Goal: Communication & Community: Answer question/provide support

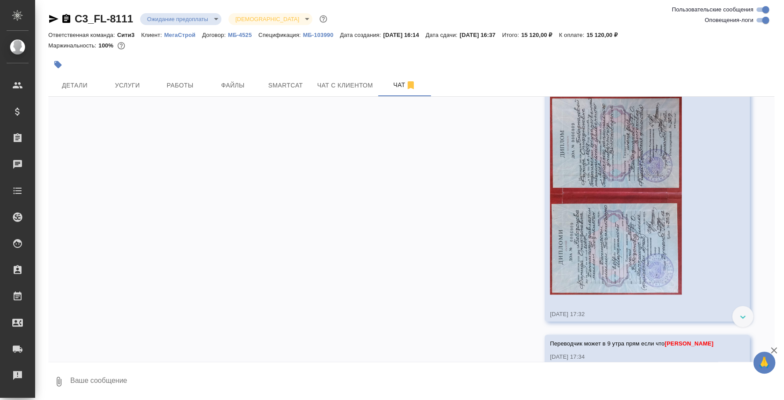
scroll to position [790, 0]
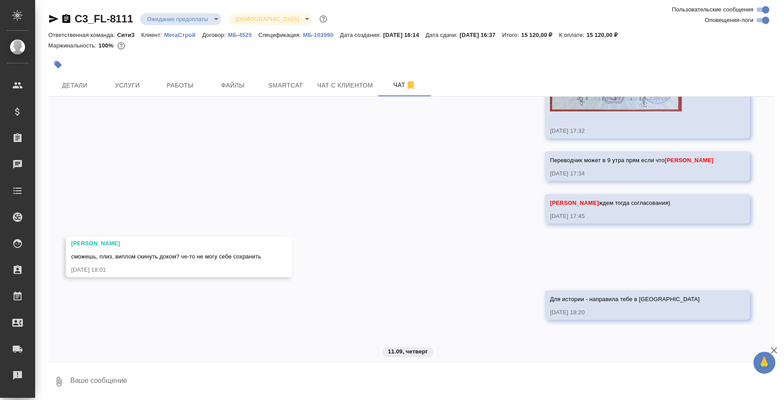
drag, startPoint x: 221, startPoint y: 284, endPoint x: 254, endPoint y: 294, distance: 35.0
copy span "Нотариус пояснил сто нужно именно филолог, или лингвист или учитель при дипломе…"
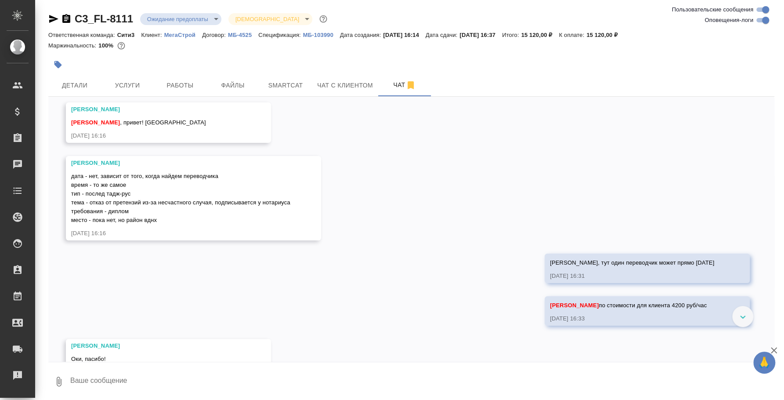
scroll to position [0, 0]
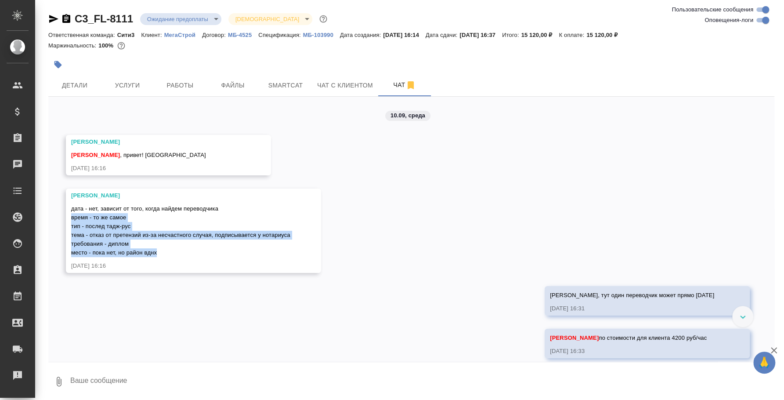
drag, startPoint x: 163, startPoint y: 253, endPoint x: 61, endPoint y: 214, distance: 108.6
click at [61, 214] on div "10.09, среда Никитина Татьяна Федотова Ирина , привет! новая жаба 10.09.25, 16:…" at bounding box center [411, 229] width 726 height 265
click at [137, 233] on span "дата - нет, зависит от того, когда найдем переводчика время - то же самое тип -…" at bounding box center [180, 230] width 219 height 51
drag, startPoint x: 299, startPoint y: 233, endPoint x: 68, endPoint y: 239, distance: 230.7
click at [68, 239] on div "Никитина Татьяна дата - нет, зависит от того, когда найдем переводчика время - …" at bounding box center [193, 230] width 255 height 84
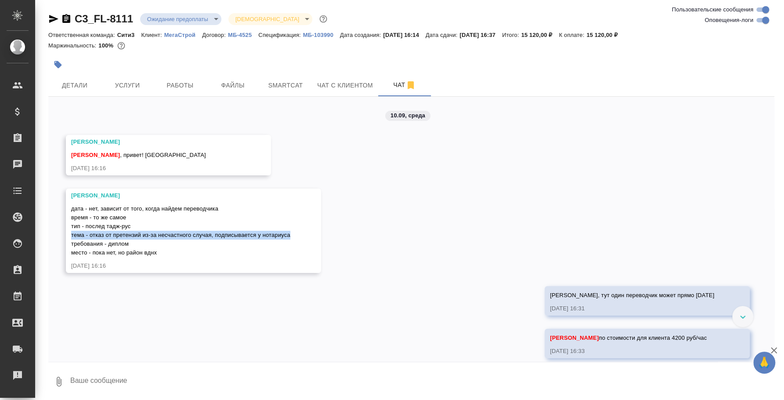
copy span "тема - отказ от претензий из-за несчастного случая, подписывается у нотариуса"
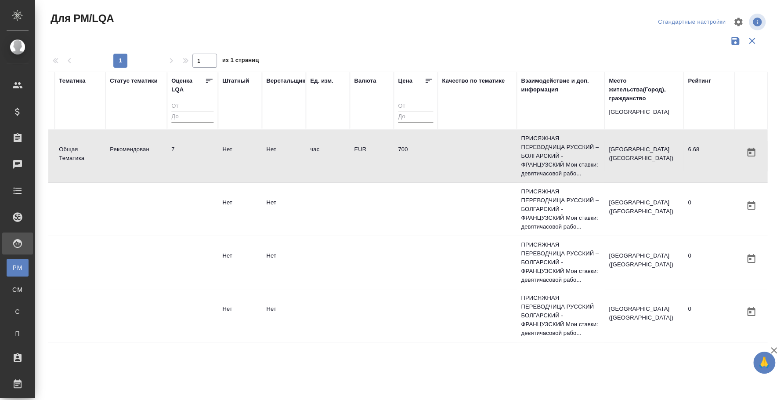
scroll to position [0, 654]
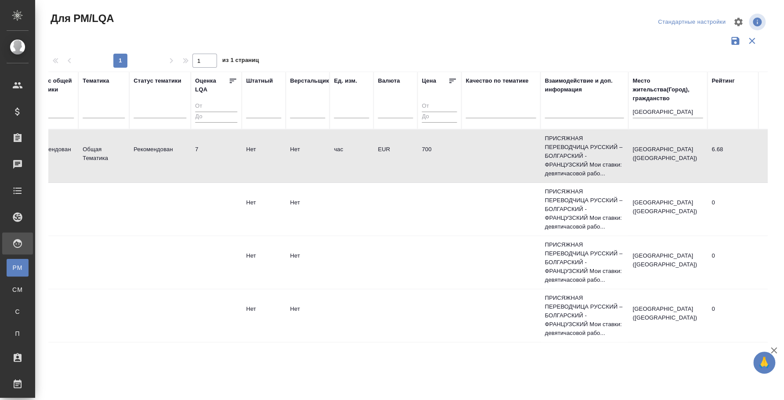
click at [645, 107] on input "франция" at bounding box center [667, 112] width 70 height 11
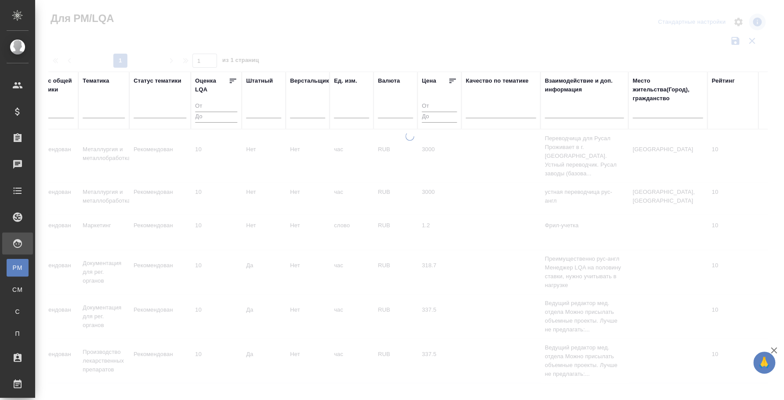
drag, startPoint x: 437, startPoint y: 385, endPoint x: 431, endPoint y: 385, distance: 6.1
click at [431, 385] on div at bounding box center [409, 262] width 749 height 261
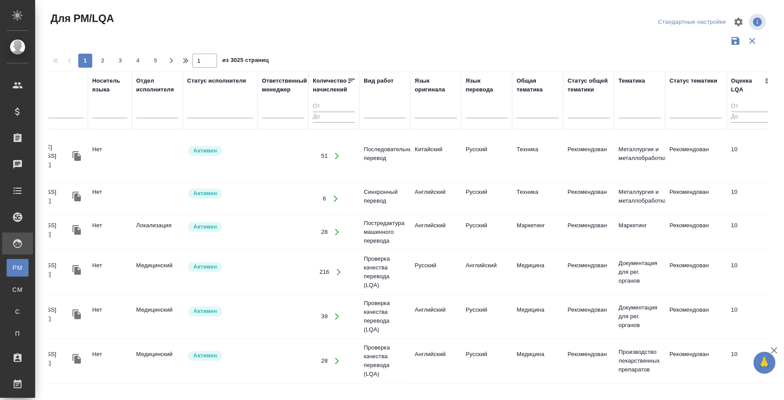
scroll to position [0, 0]
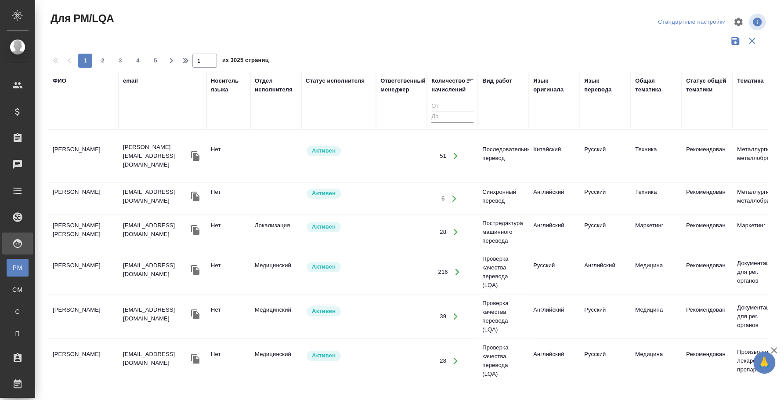
click at [75, 116] on input "text" at bounding box center [83, 112] width 61 height 11
type input "фарида"
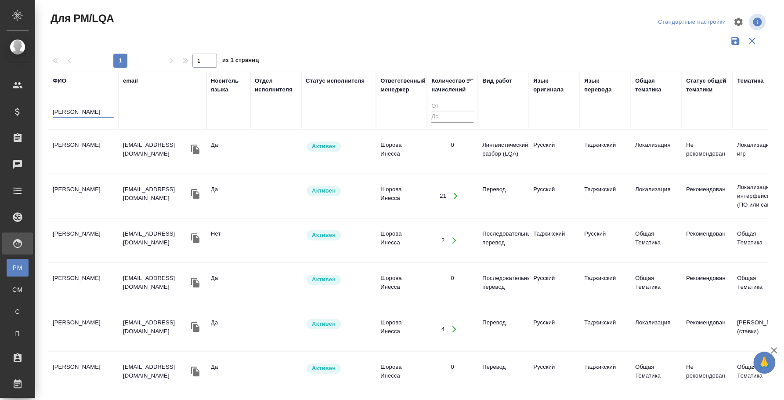
click at [68, 115] on input "фарида" at bounding box center [83, 112] width 61 height 11
click at [86, 152] on td "Бободжонова Фарида Орифджоновна" at bounding box center [83, 151] width 70 height 31
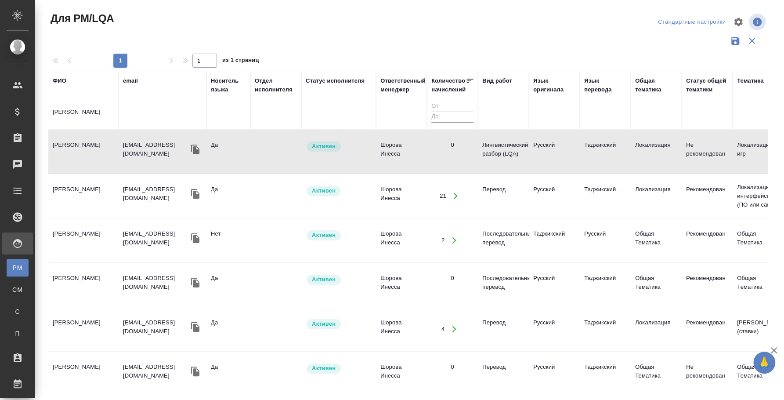
click at [86, 152] on td "Бободжонова Фарида Орифджоновна" at bounding box center [83, 151] width 70 height 31
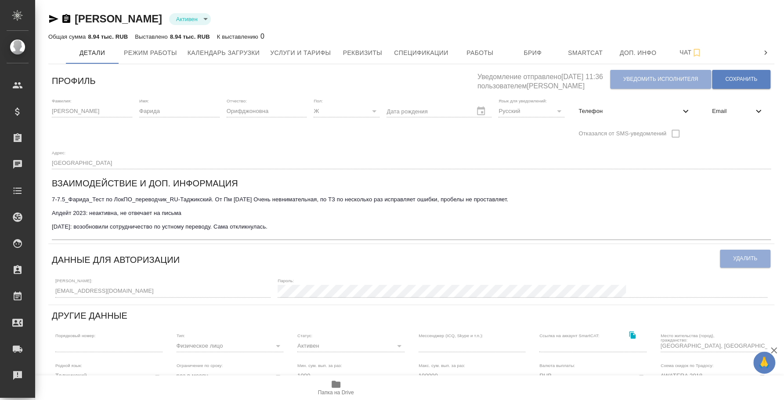
click at [54, 14] on icon "button" at bounding box center [53, 19] width 11 height 11
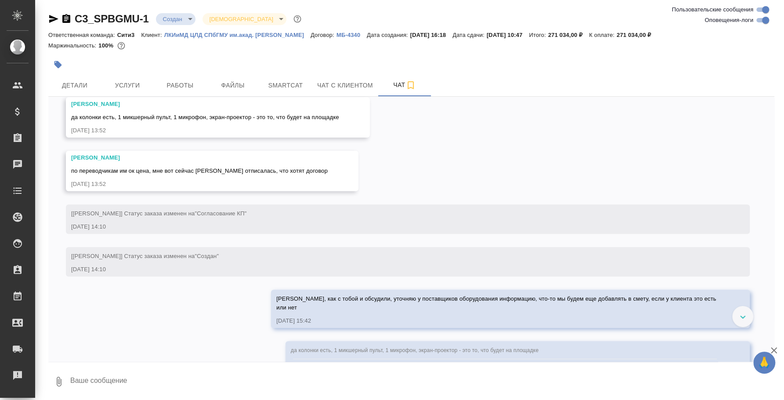
scroll to position [2323, 0]
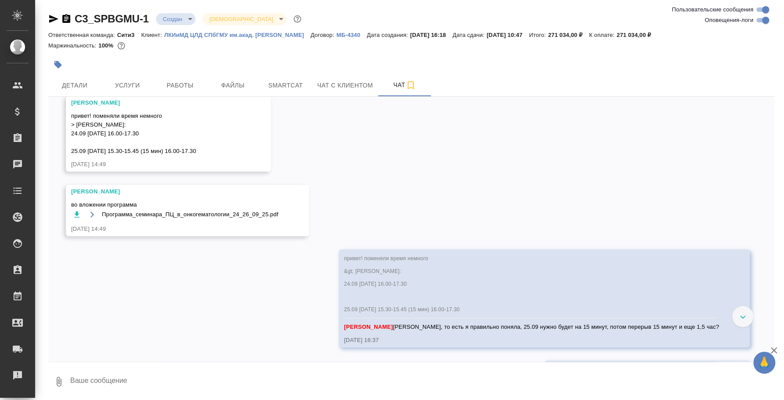
scroll to position [2983, 0]
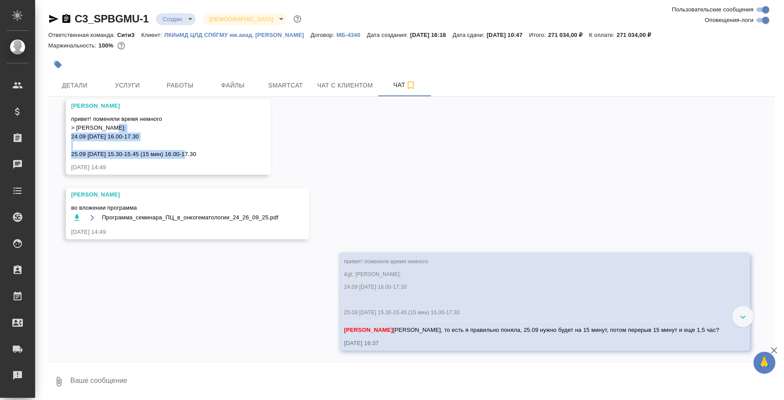
drag, startPoint x: 206, startPoint y: 186, endPoint x: 69, endPoint y: 173, distance: 138.1
click at [69, 173] on div "[PERSON_NAME] привет! поменяли время немного > [PERSON_NAME]: 24.09 [DATE] 16.0…" at bounding box center [168, 137] width 205 height 76
copy span "24.09 [DATE] 16.00-17.30 25.09 [DATE] 15.30-15.45 (15 мин) 16.00-17.30"
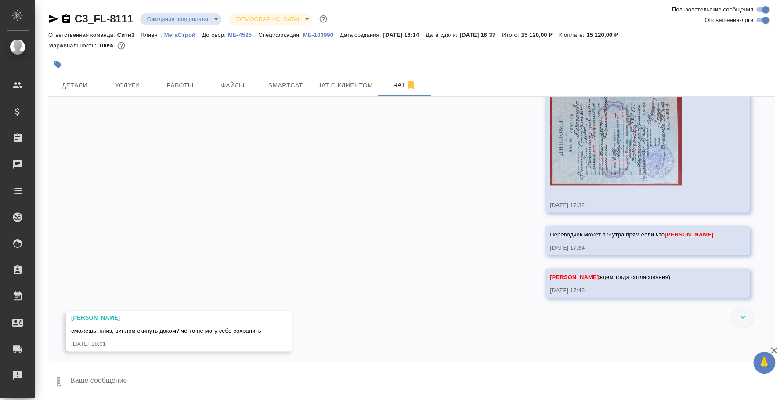
scroll to position [790, 0]
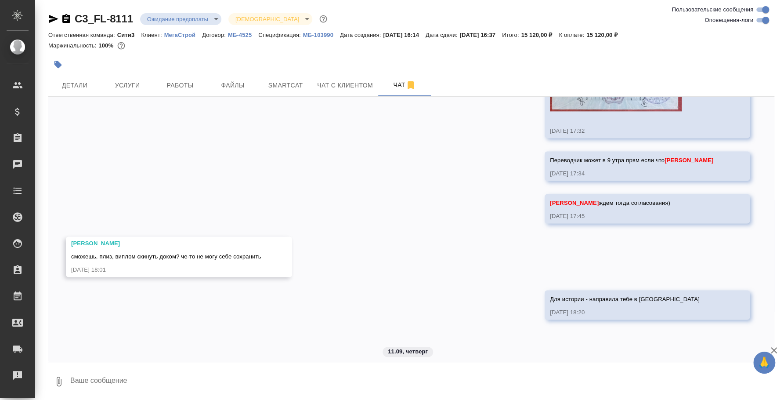
drag, startPoint x: 218, startPoint y: 284, endPoint x: 260, endPoint y: 293, distance: 43.1
copy span "[PERSON_NAME] пояснил сто нужно именно филолог, или лингвист или учитель при ди…"
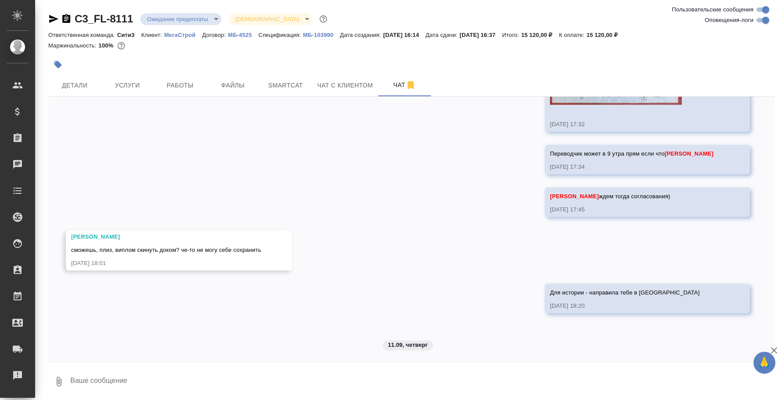
scroll to position [798, 0]
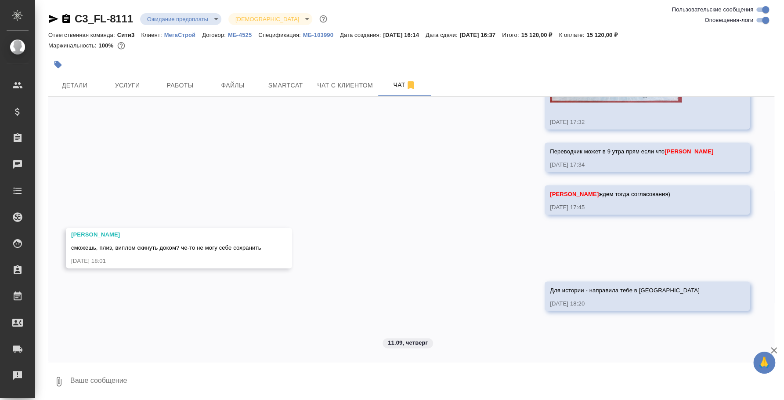
click at [314, 377] on textarea at bounding box center [421, 381] width 705 height 30
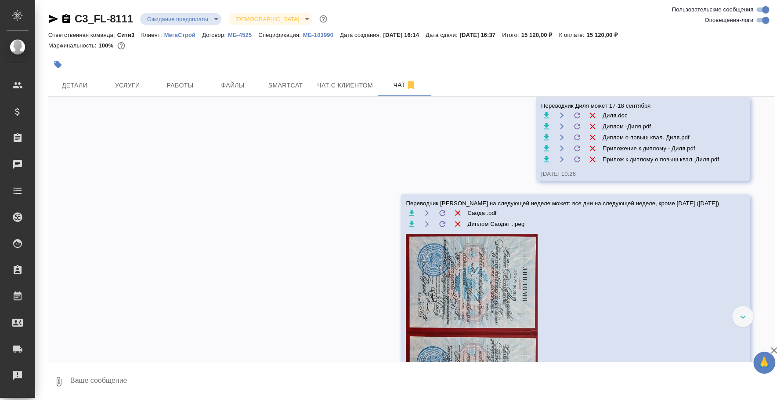
scroll to position [1361, 0]
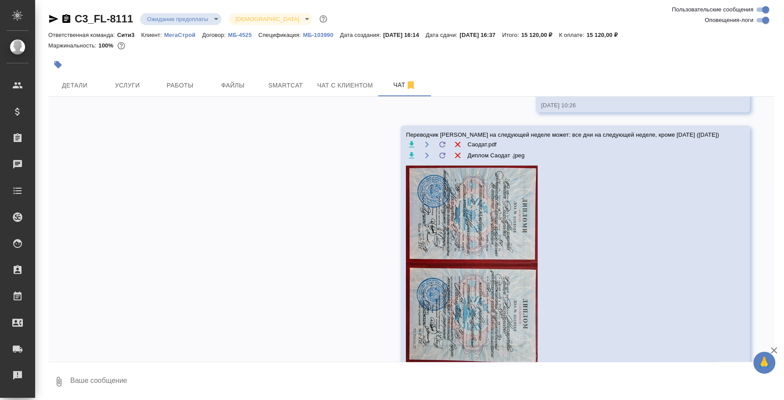
click at [299, 376] on textarea at bounding box center [421, 381] width 705 height 30
type textarea "Печаль какая...я вчера полночи искала таджиков)"
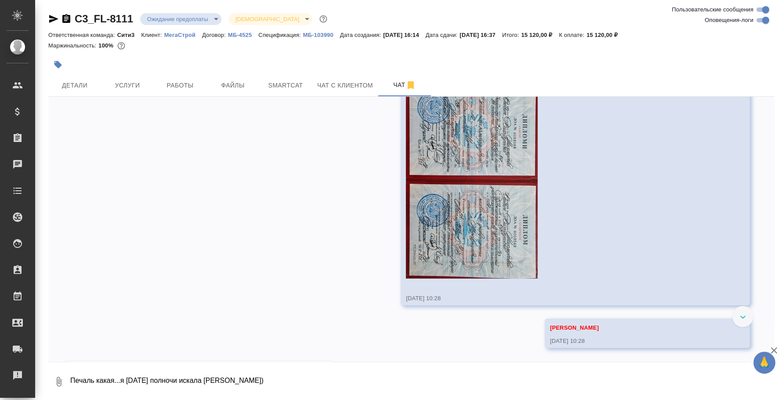
scroll to position [1488, 0]
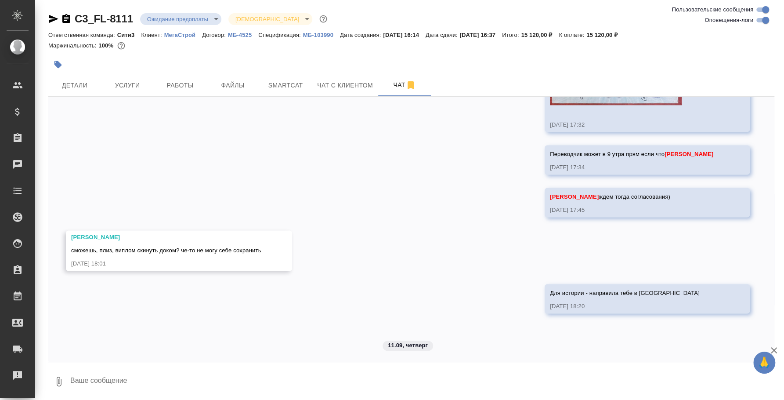
scroll to position [798, 0]
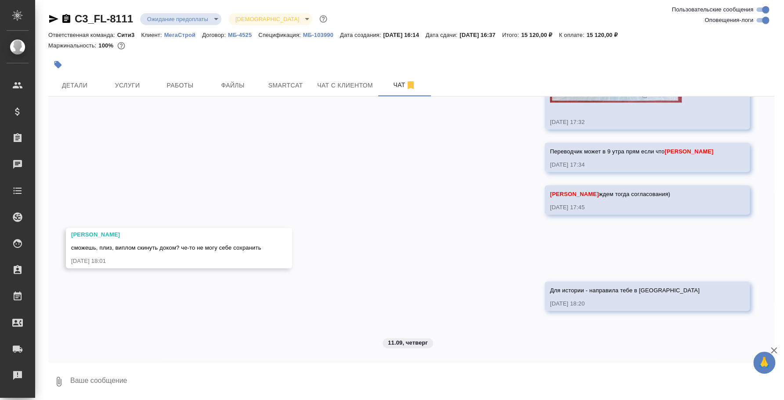
click at [60, 381] on icon "button" at bounding box center [59, 381] width 11 height 11
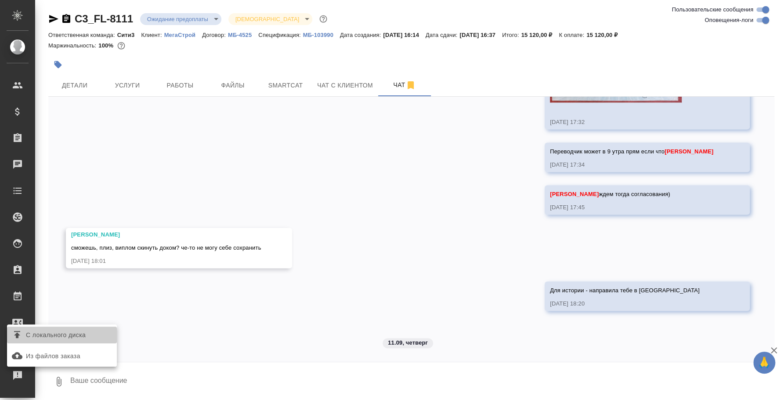
click at [65, 335] on span "С локального диска" at bounding box center [56, 334] width 60 height 11
click at [0, 0] on input "С локального диска" at bounding box center [0, 0] width 0 height 0
click at [75, 334] on span "С локального диска" at bounding box center [56, 334] width 60 height 11
click at [0, 0] on input "С локального диска" at bounding box center [0, 0] width 0 height 0
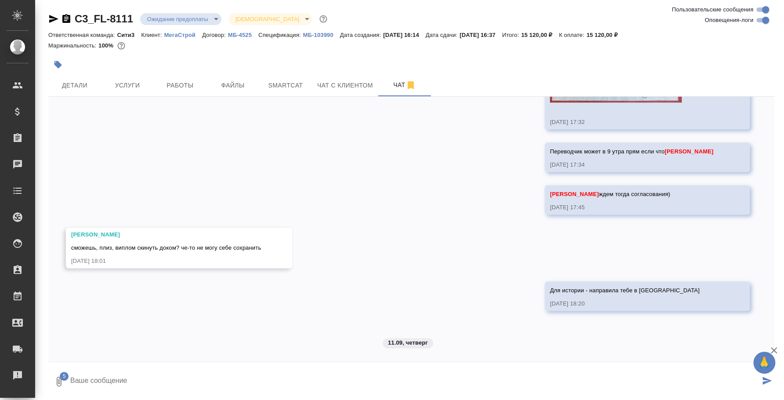
click at [267, 371] on textarea at bounding box center [414, 381] width 690 height 30
type textarea "1"
type textarea "Переводчик Диля может 17-18 сентября"
click at [762, 382] on icon "submit" at bounding box center [766, 380] width 9 height 8
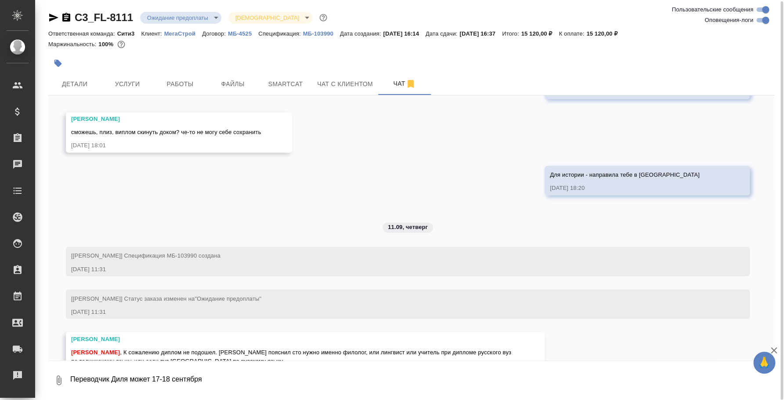
scroll to position [934, 0]
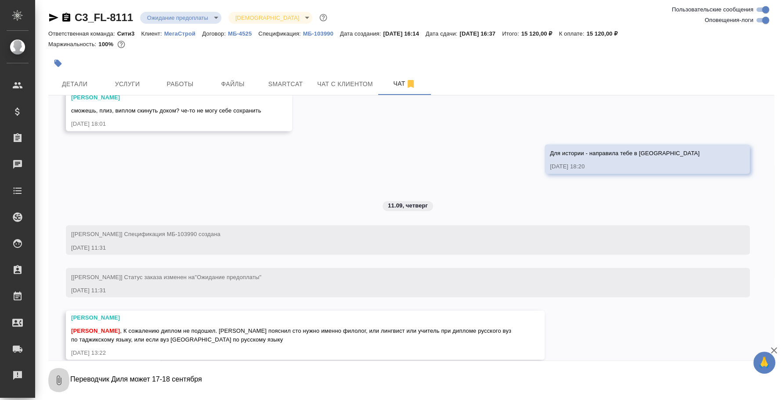
click at [56, 381] on icon "button" at bounding box center [59, 380] width 11 height 11
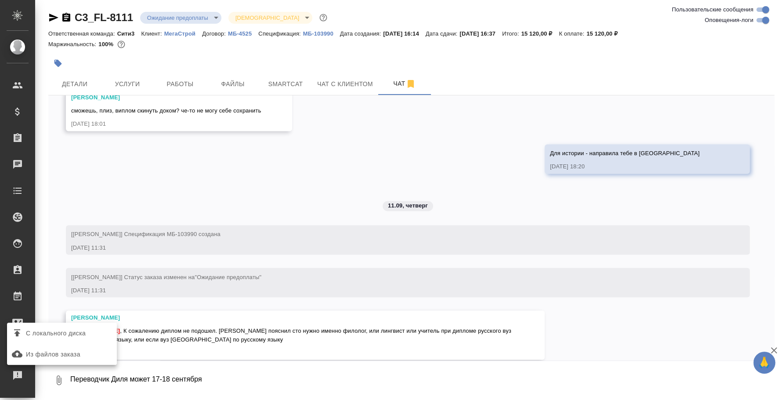
click at [60, 328] on span "С локального диска" at bounding box center [56, 333] width 60 height 11
click at [0, 0] on input "С локального диска" at bounding box center [0, 0] width 0 height 0
click at [57, 331] on span "С локального диска" at bounding box center [56, 333] width 60 height 11
click at [0, 0] on input "С локального диска" at bounding box center [0, 0] width 0 height 0
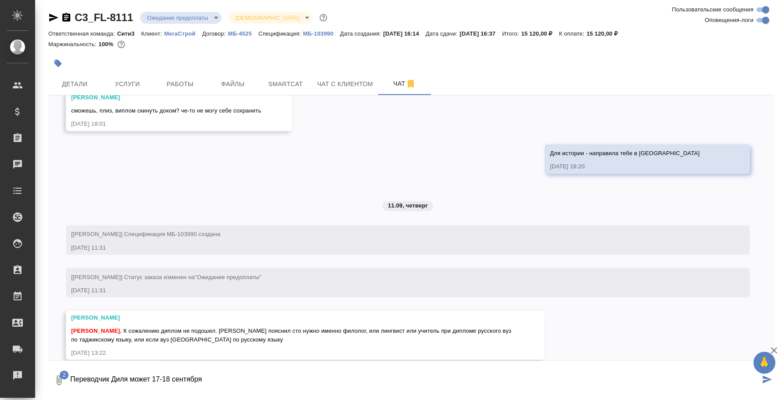
click at [60, 375] on span "2" at bounding box center [64, 374] width 9 height 9
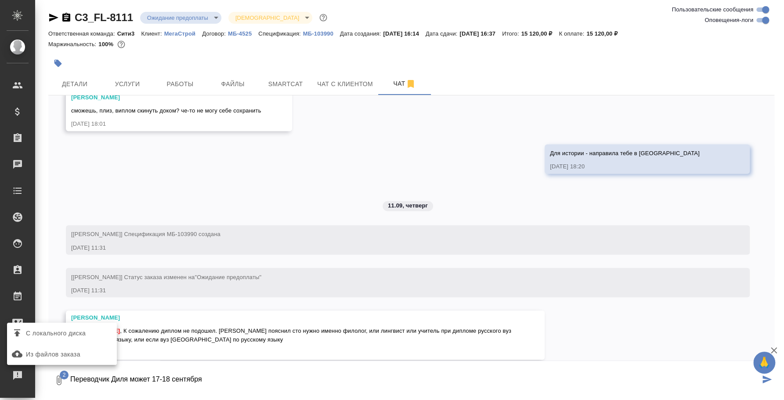
click at [66, 335] on span "С локального диска" at bounding box center [56, 333] width 60 height 11
click at [0, 0] on input "С локального диска" at bounding box center [0, 0] width 0 height 0
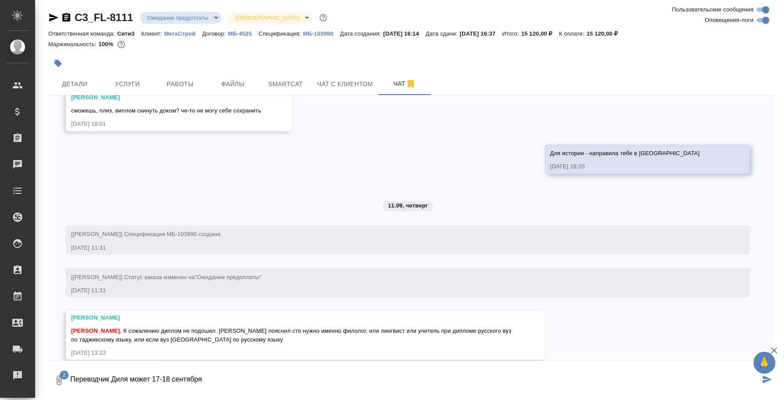
click at [203, 372] on textarea "Переводчик Диля может 17-18 сентября" at bounding box center [414, 380] width 690 height 30
click at [281, 376] on textarea "Переводчик Саодат на следующей неделе может: все дни на слующей неделе, кроме п…" at bounding box center [414, 380] width 690 height 30
click at [287, 377] on textarea "Переводчик Саодат на следующей неделе может: все дни на слеующей неделе, кроме …" at bounding box center [414, 380] width 690 height 30
click at [285, 377] on textarea "Переводчик Саодат на следующей неделе может: все дни на слеующей неделе, кроме …" at bounding box center [414, 380] width 690 height 30
click at [502, 381] on textarea "Переводчик Саодат на следующей неделе может: все дни на следующей неделе, кроме…" at bounding box center [414, 380] width 690 height 30
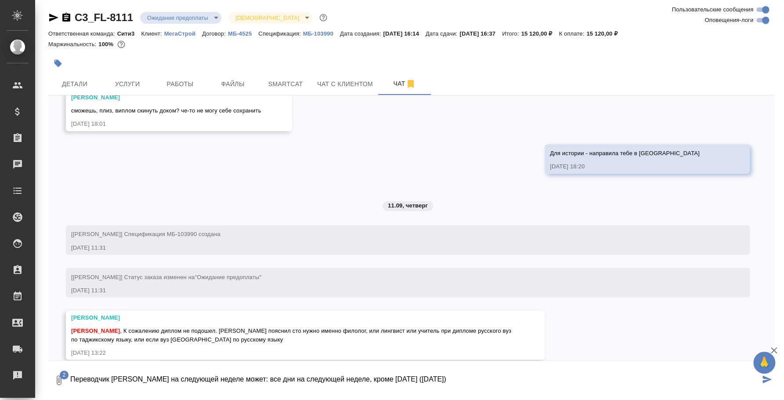
type textarea "Переводчик Саодат на следующей неделе может: все дни на следующей неделе, кроме…"
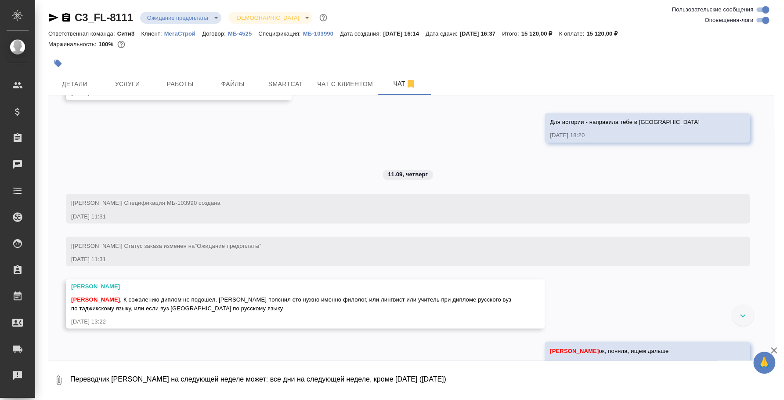
scroll to position [1014, 0]
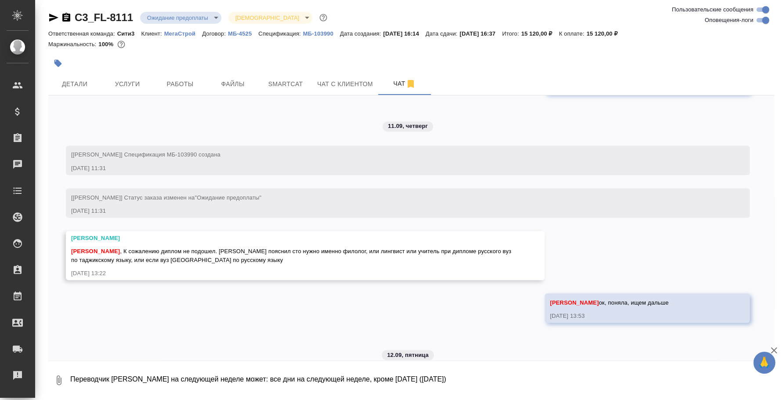
click at [116, 375] on textarea "Переводчик Саодат на следующей неделе может: все дни на следующей неделе, кроме…" at bounding box center [421, 380] width 705 height 30
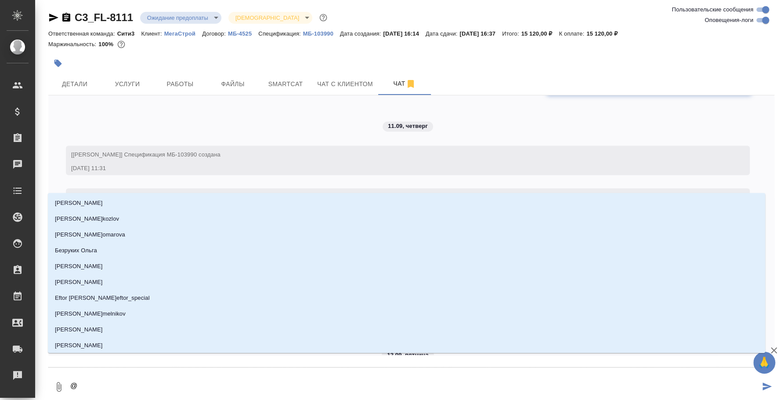
type textarea "@y"
type input "y"
type textarea "@yb"
type input "yb"
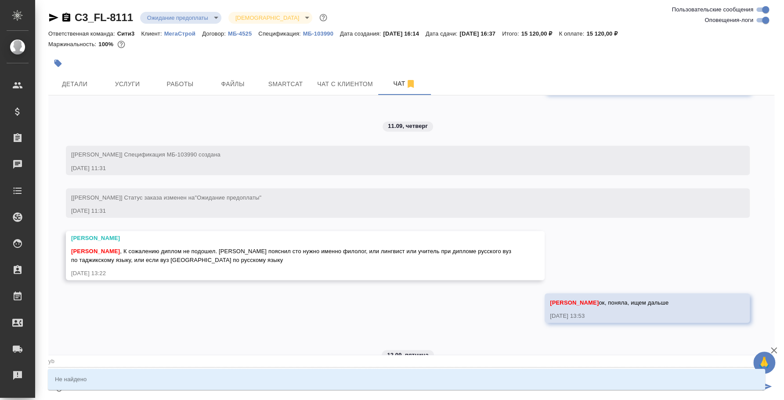
type textarea "@y"
type input "y"
type textarea "@"
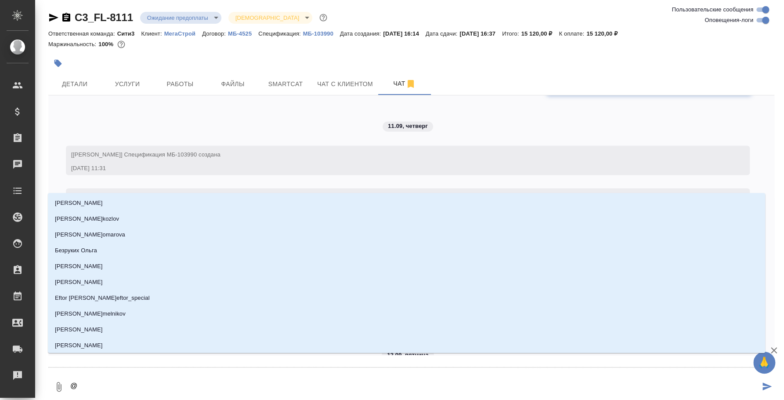
type textarea "@y"
type input "y"
type textarea "@yb"
type input "yb"
type textarea "@ybr"
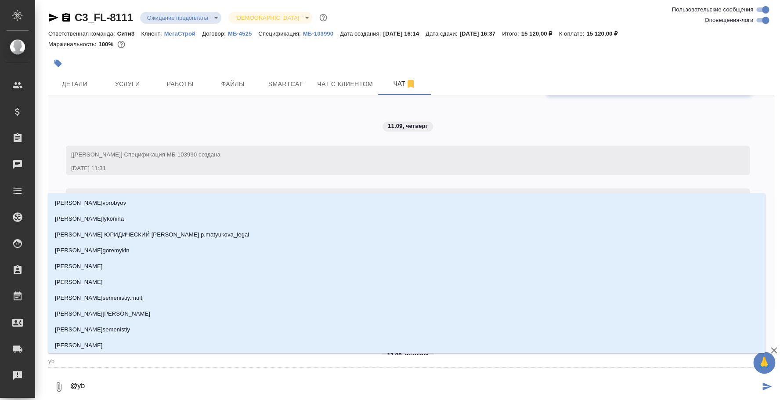
type input "ybr"
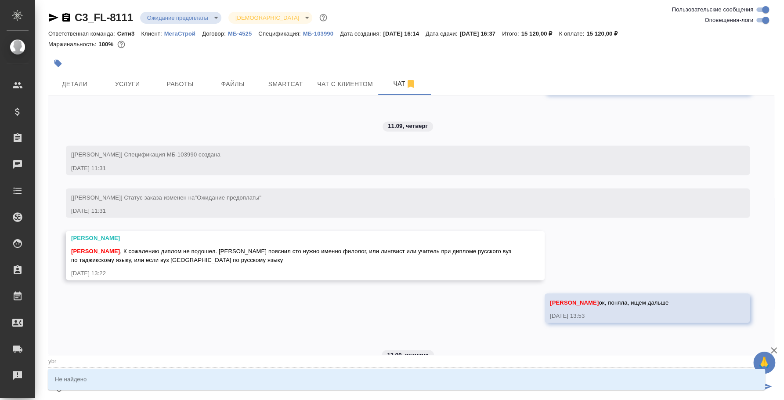
type textarea "@ybrb"
type input "ybrb"
type textarea "@ybr"
type input "ybr"
type textarea "@yb"
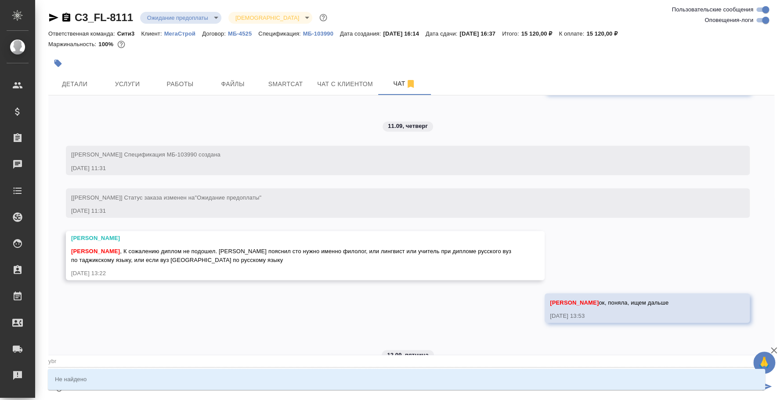
type input "yb"
type textarea "@y"
type input "y"
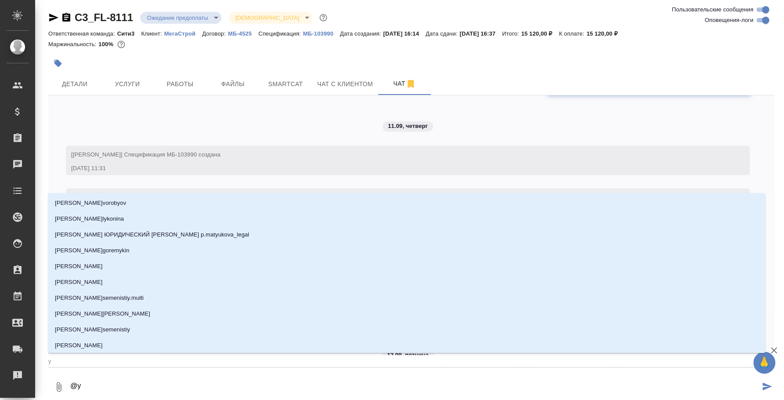
type textarea "@"
type textarea "@н"
type input "н"
type textarea "@ни"
type input "ни"
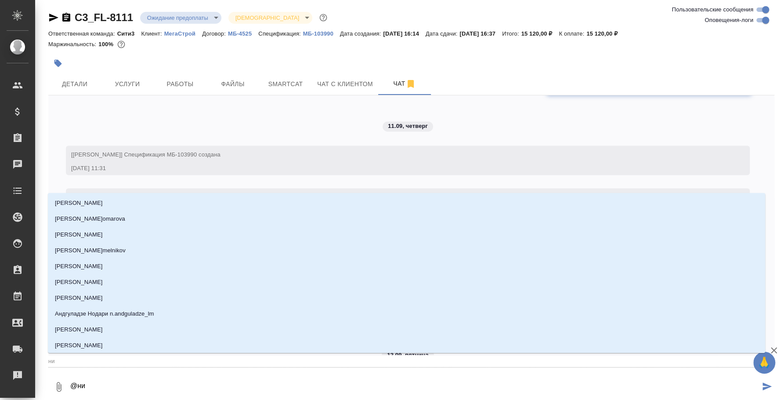
type textarea "@ник"
type input "ник"
type textarea "@ники"
type input "ники"
type textarea "@никит"
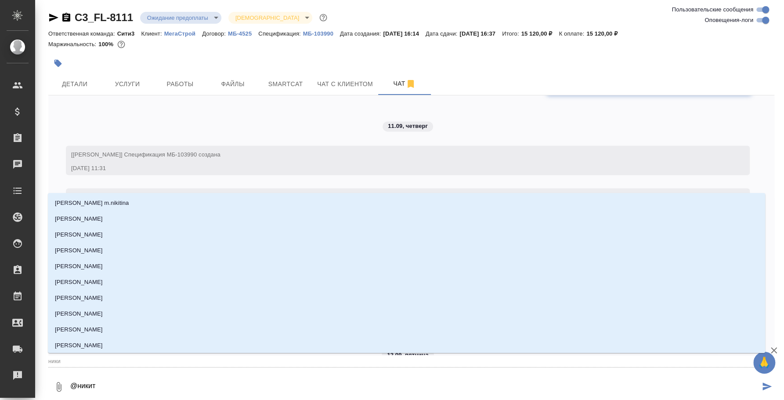
type input "никит"
type textarea "@никити"
type input "никити"
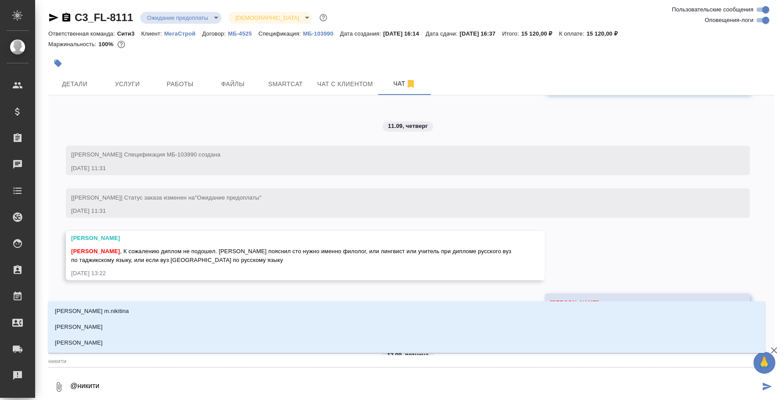
type textarea "@никитин"
type input "никитин"
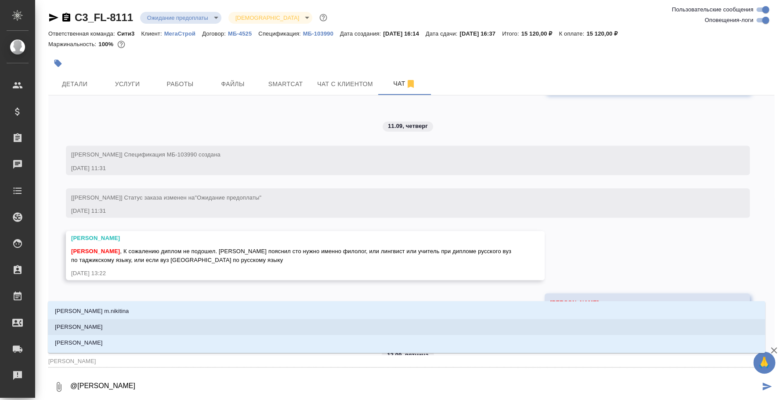
click at [136, 325] on li "[PERSON_NAME]" at bounding box center [406, 327] width 717 height 16
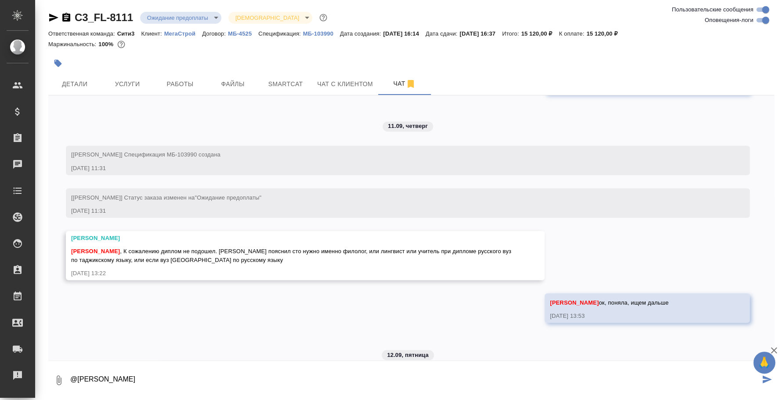
type textarea "@Никитина Татьяна"
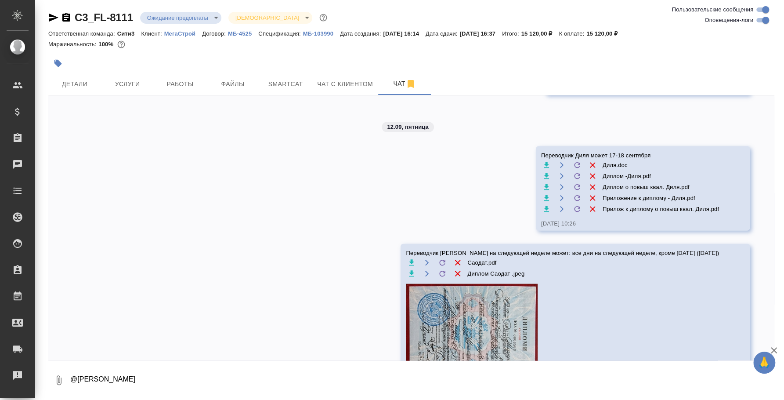
scroll to position [1254, 0]
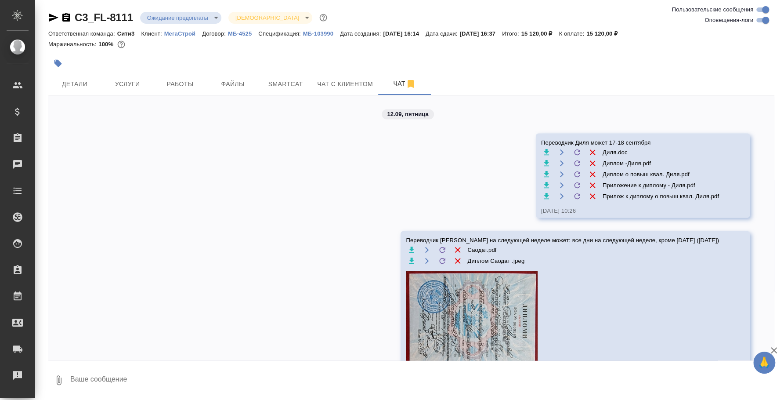
click at [57, 14] on icon "button" at bounding box center [53, 17] width 11 height 11
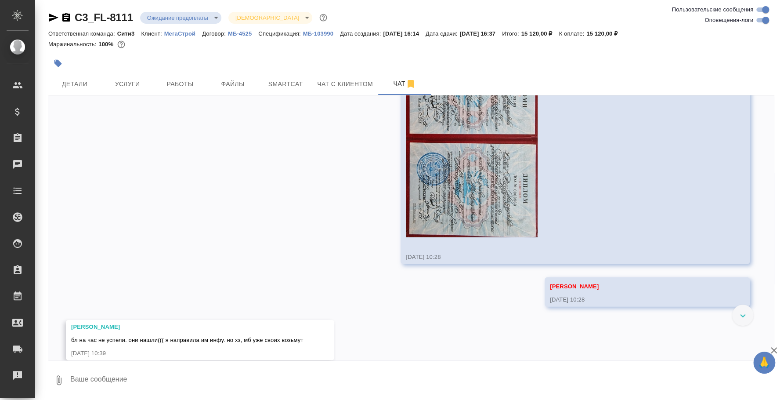
scroll to position [1488, 0]
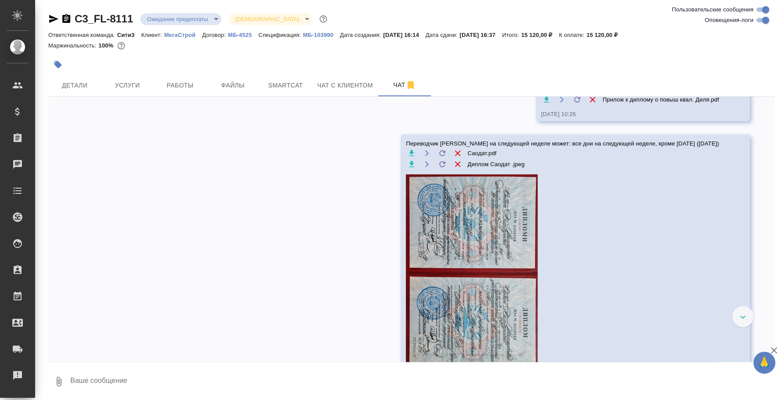
scroll to position [1403, 0]
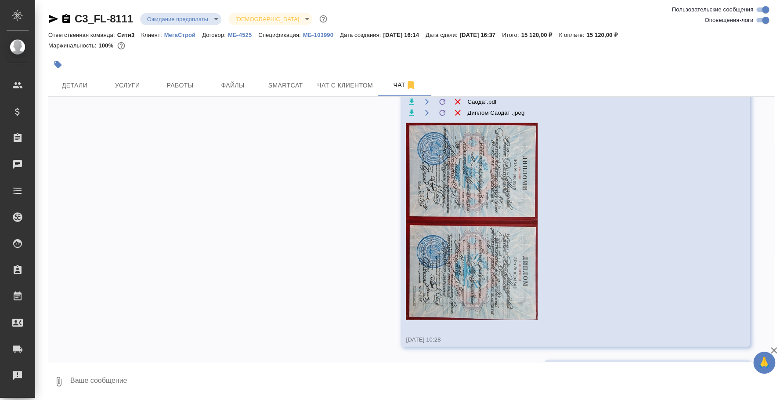
click at [392, 381] on textarea at bounding box center [421, 381] width 705 height 30
type textarea "Хотя, может и эти им не подойдут еще"
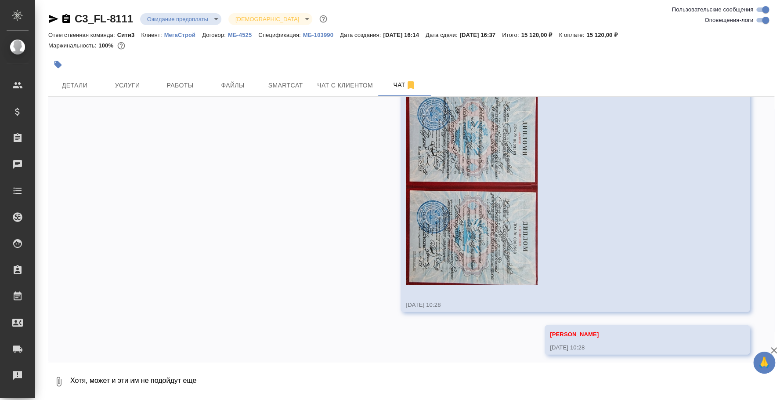
scroll to position [1446, 0]
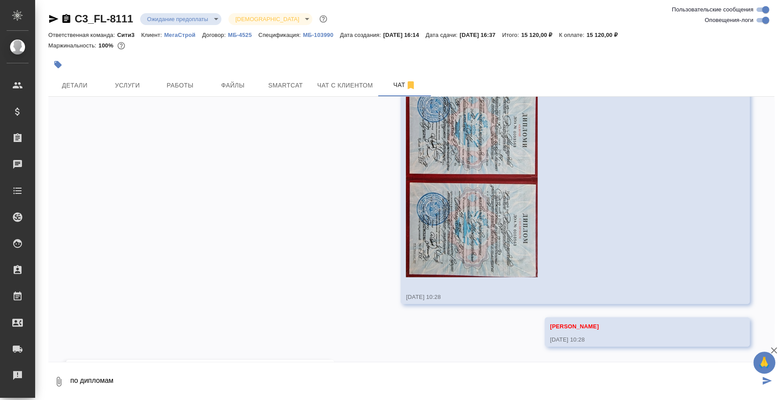
type textarea "по дипломам"
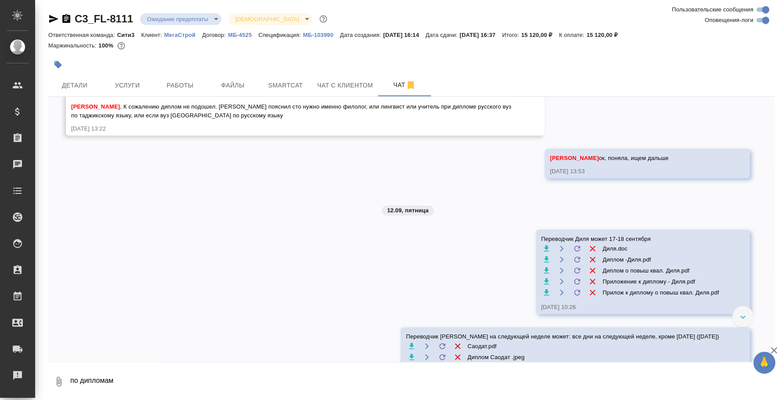
scroll to position [1159, 0]
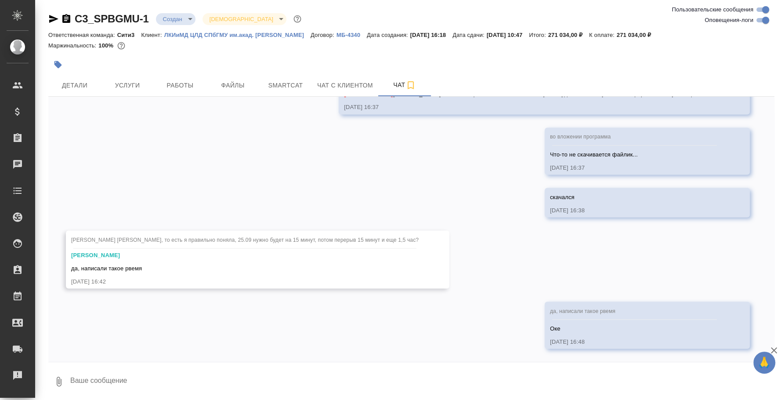
scroll to position [3257, 0]
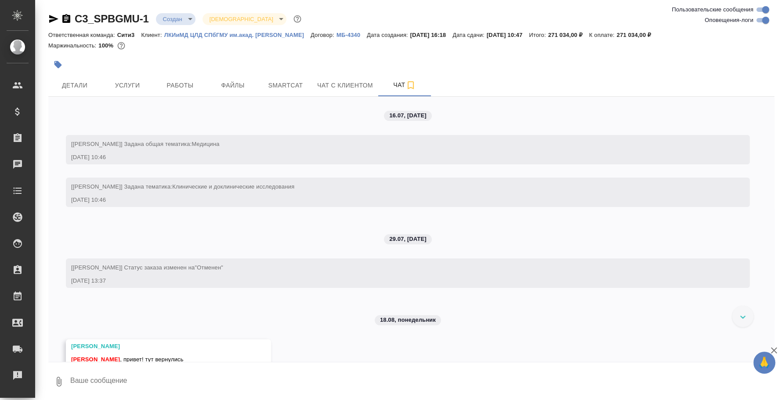
scroll to position [2323, 0]
